Goal: Information Seeking & Learning: Find specific fact

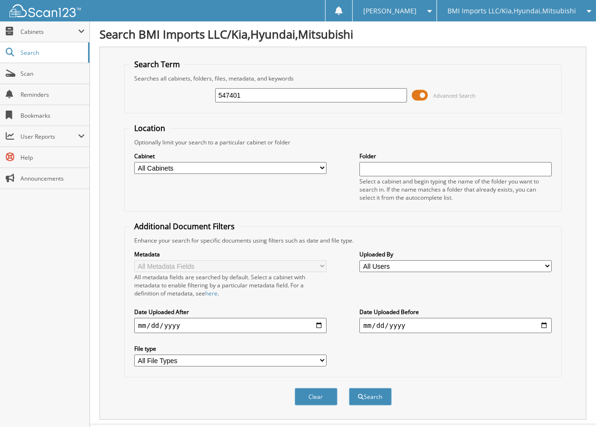
type input "547401"
click at [349, 388] on button "Search" at bounding box center [370, 397] width 43 height 18
click at [380, 388] on button "Search" at bounding box center [370, 397] width 43 height 18
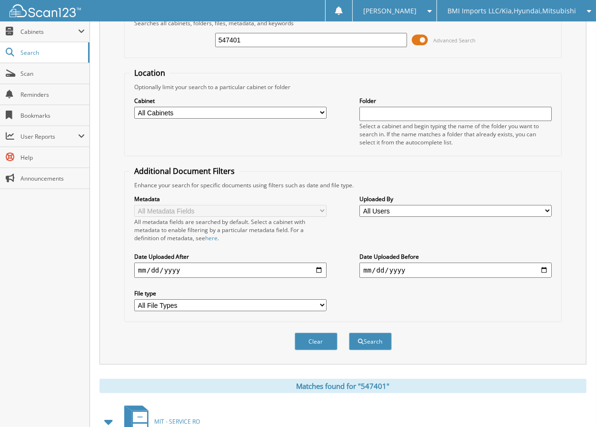
scroll to position [149, 0]
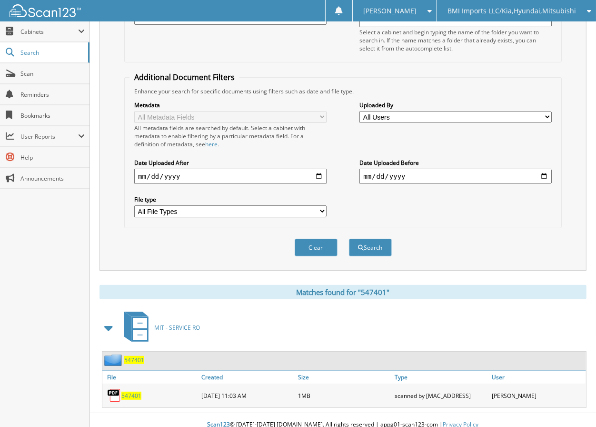
click at [76, 271] on div "Close Cabinets This Company All Companies Email Addresses" at bounding box center [45, 223] width 90 height 405
